Goal: Navigation & Orientation: Find specific page/section

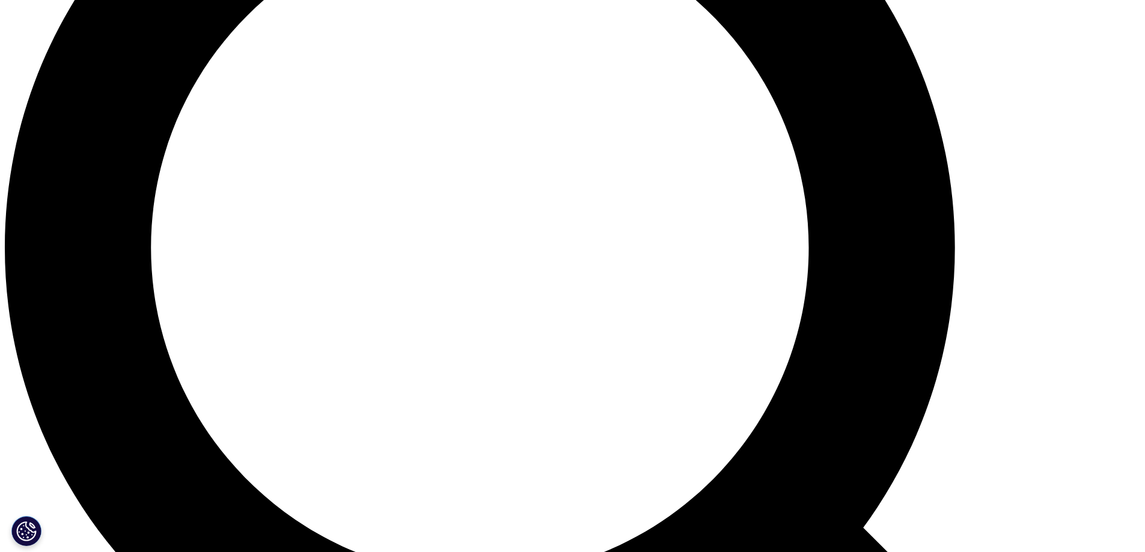
scroll to position [1563, 0]
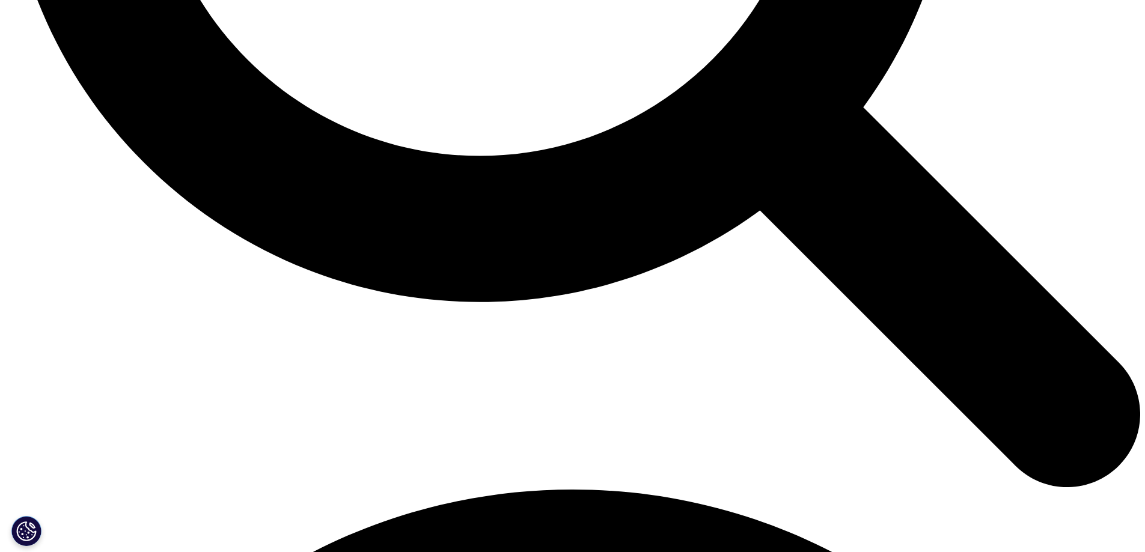
scroll to position [1743, 0]
